Goal: Navigation & Orientation: Go to known website

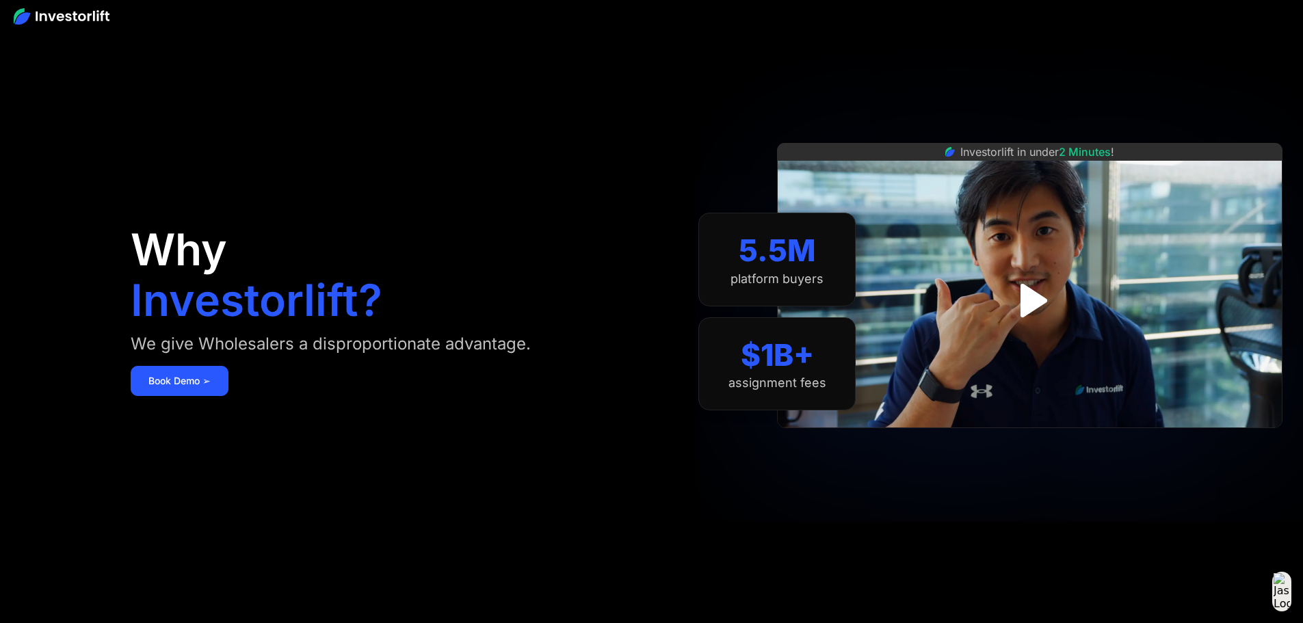
drag, startPoint x: 751, startPoint y: 111, endPoint x: 732, endPoint y: 105, distance: 20.1
